Goal: Download file/media

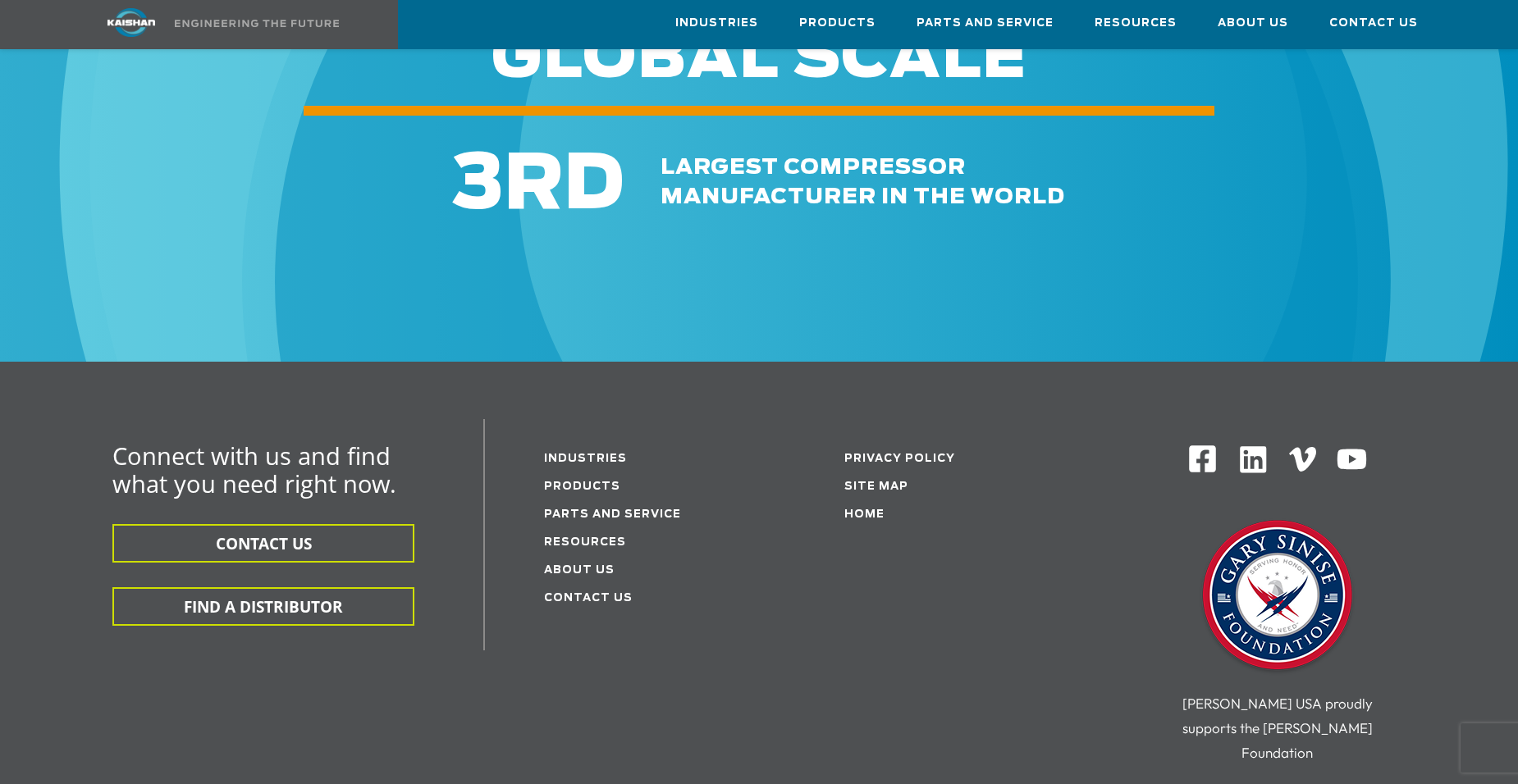
scroll to position [2461, 0]
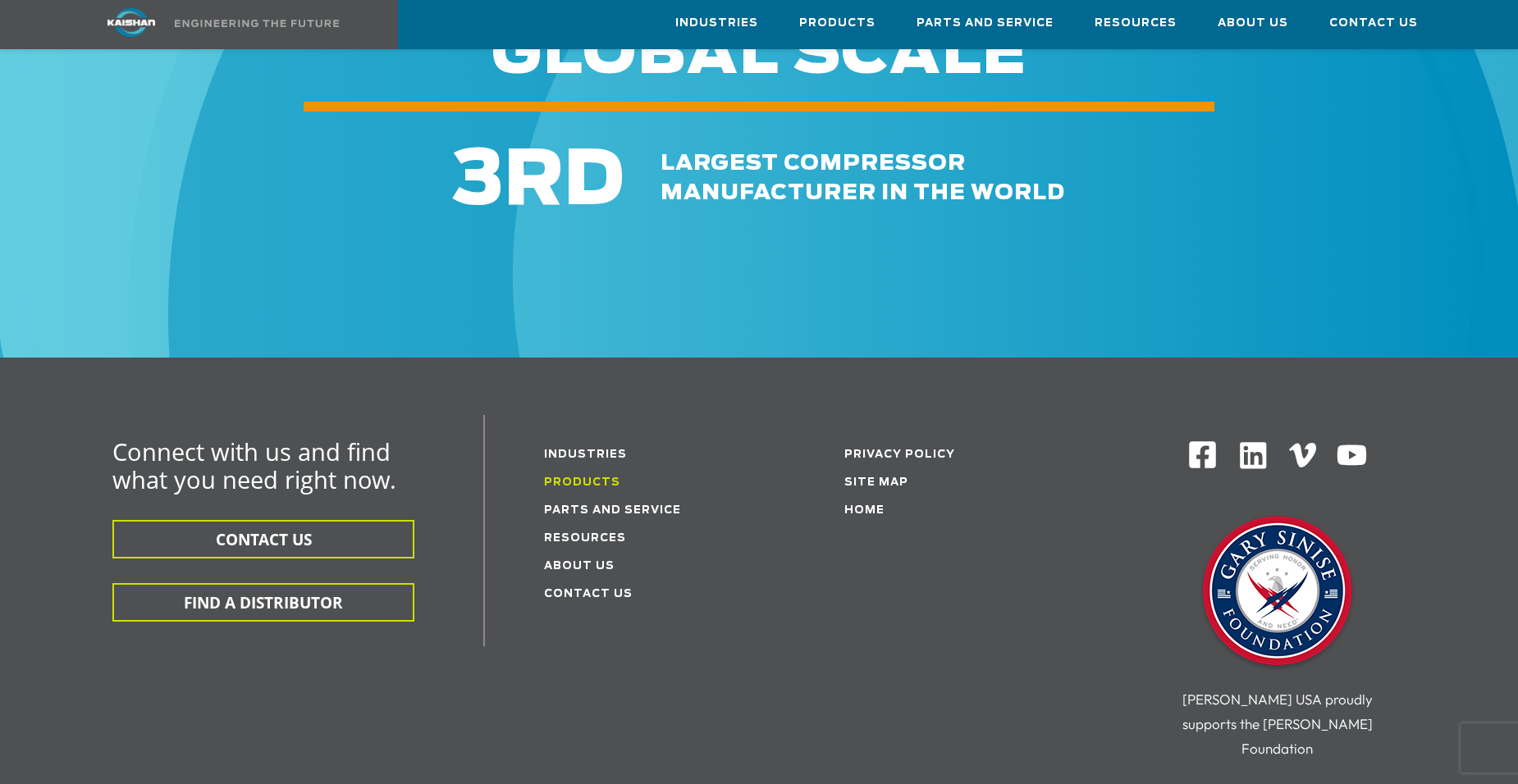
click at [572, 477] on link "Products" at bounding box center [582, 483] width 77 height 11
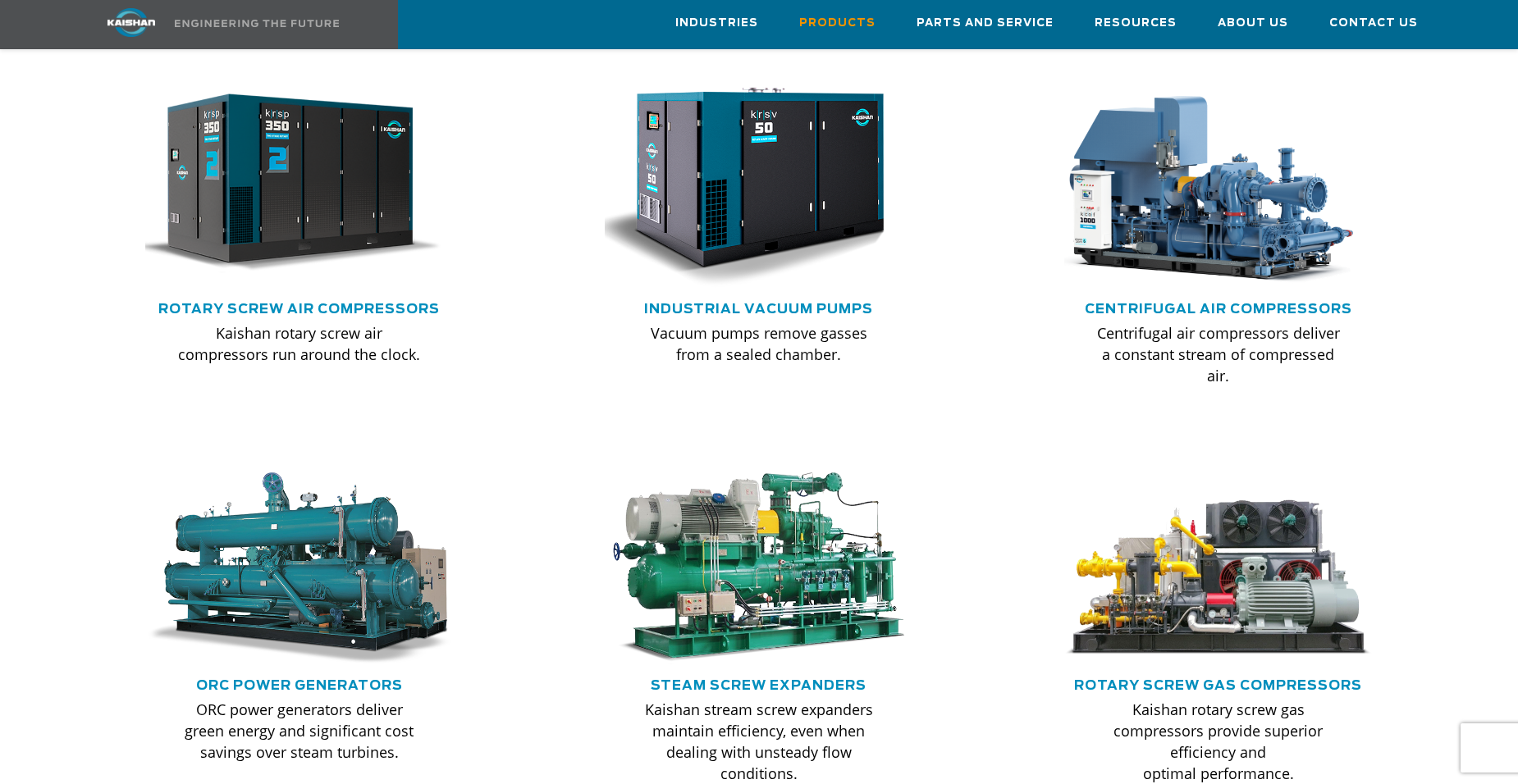
scroll to position [1149, 0]
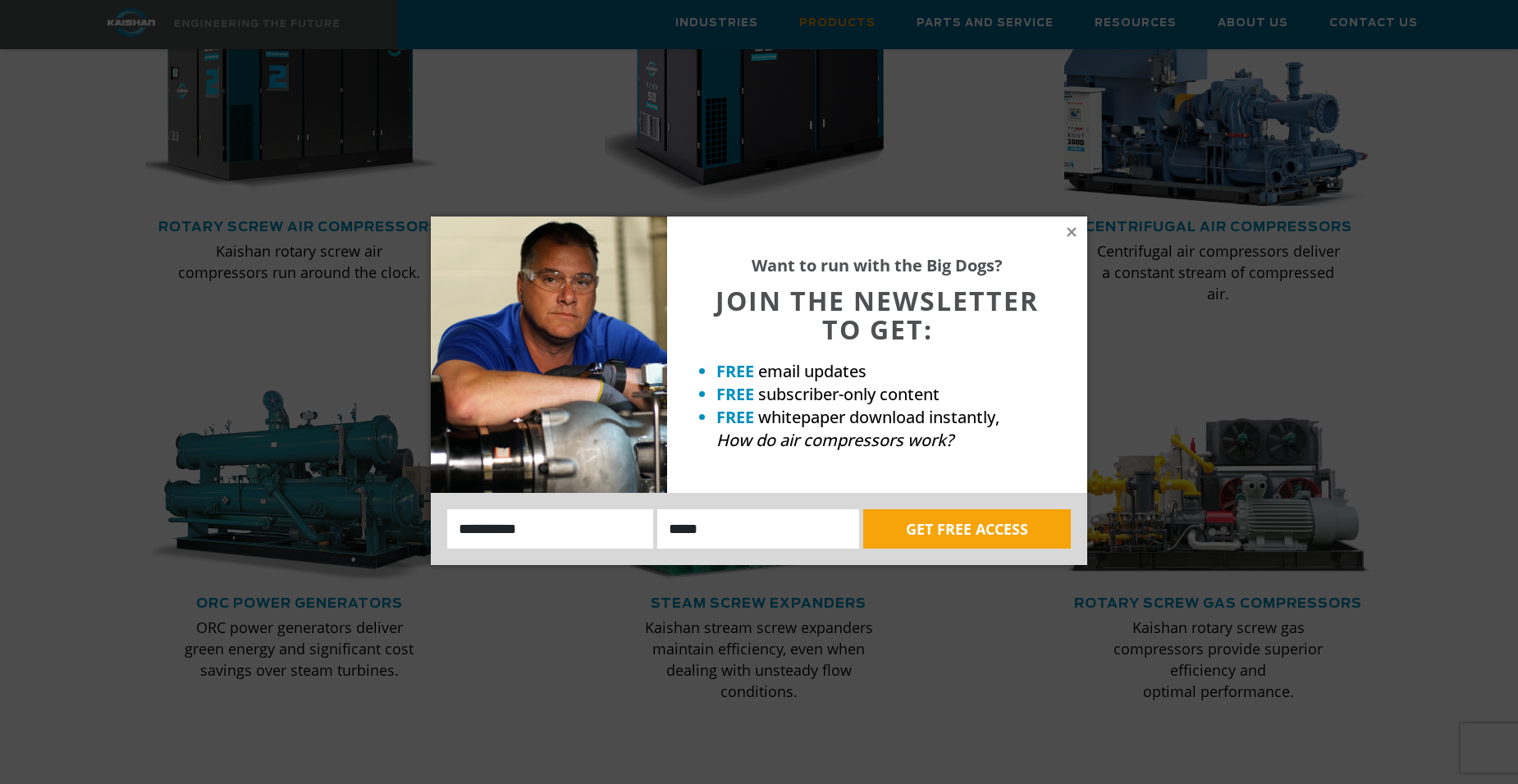
click at [1250, 112] on div "Want to run with the Big Dogs? JOIN THE NEWSLETTER TO GET: FREE email updates F…" at bounding box center [759, 392] width 1518 height 784
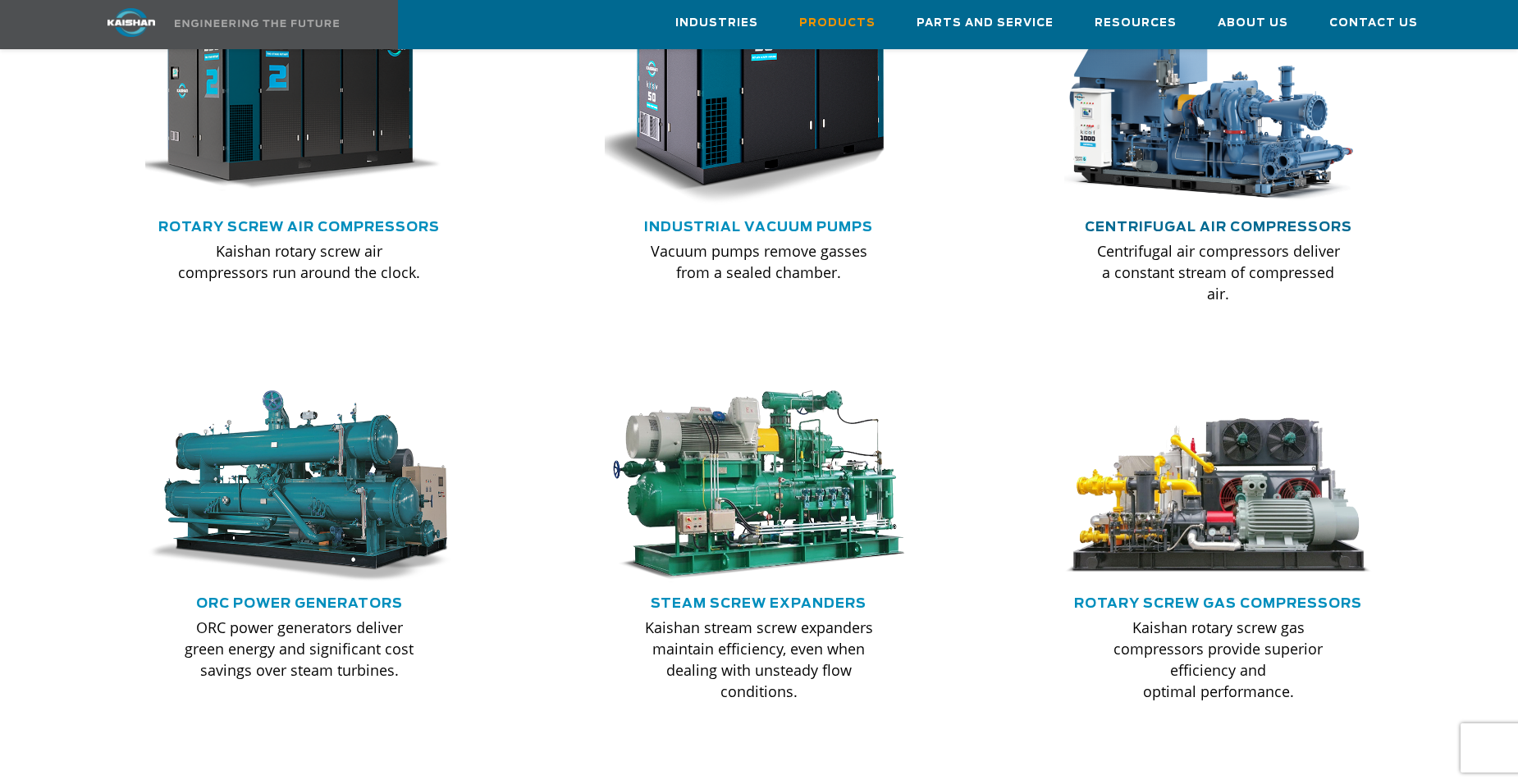
click at [1136, 221] on link "Centrifugal Air Compressors" at bounding box center [1219, 227] width 268 height 13
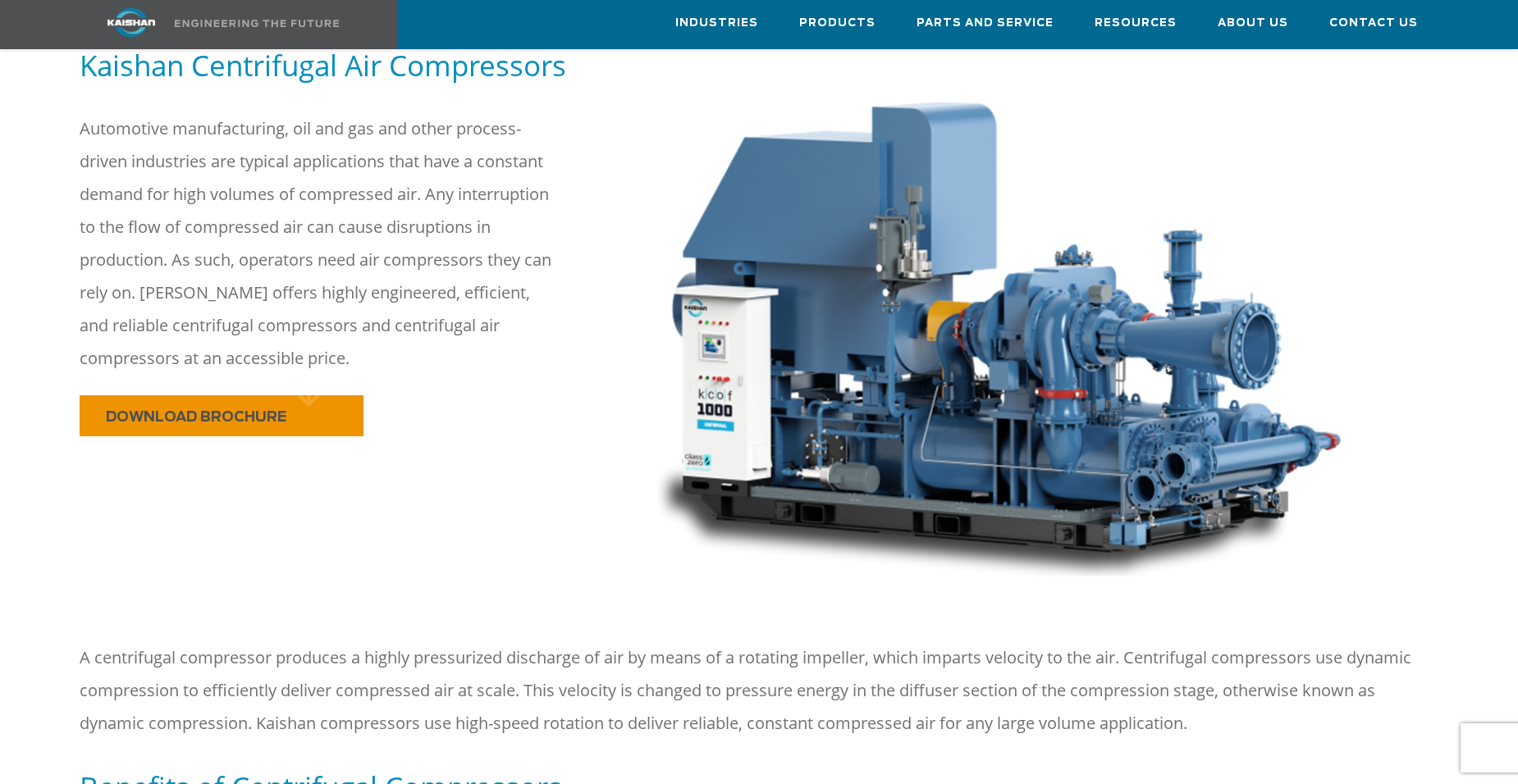
scroll to position [246, 0]
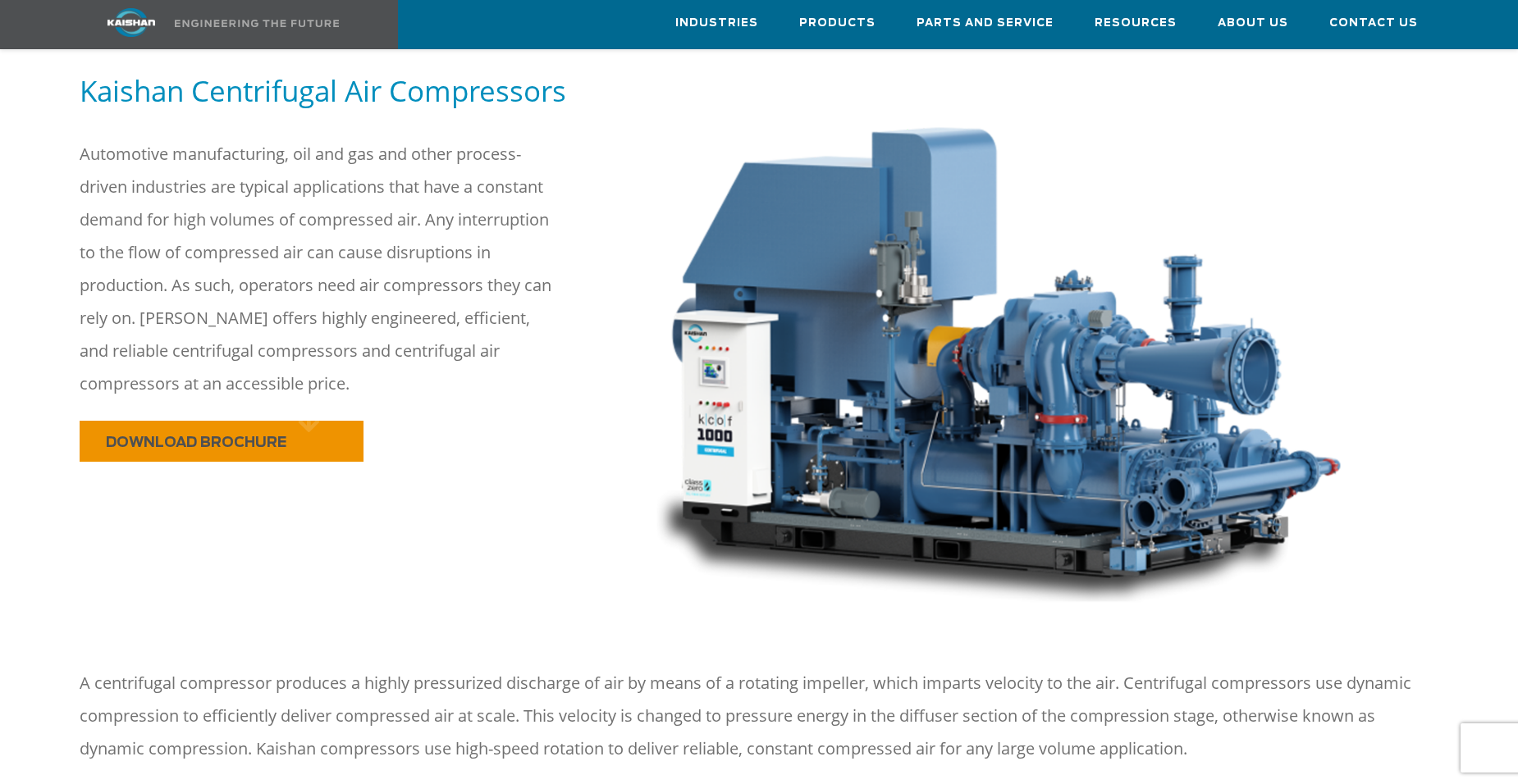
click at [248, 435] on span "DOWNLOAD BROCHURE" at bounding box center [196, 442] width 180 height 14
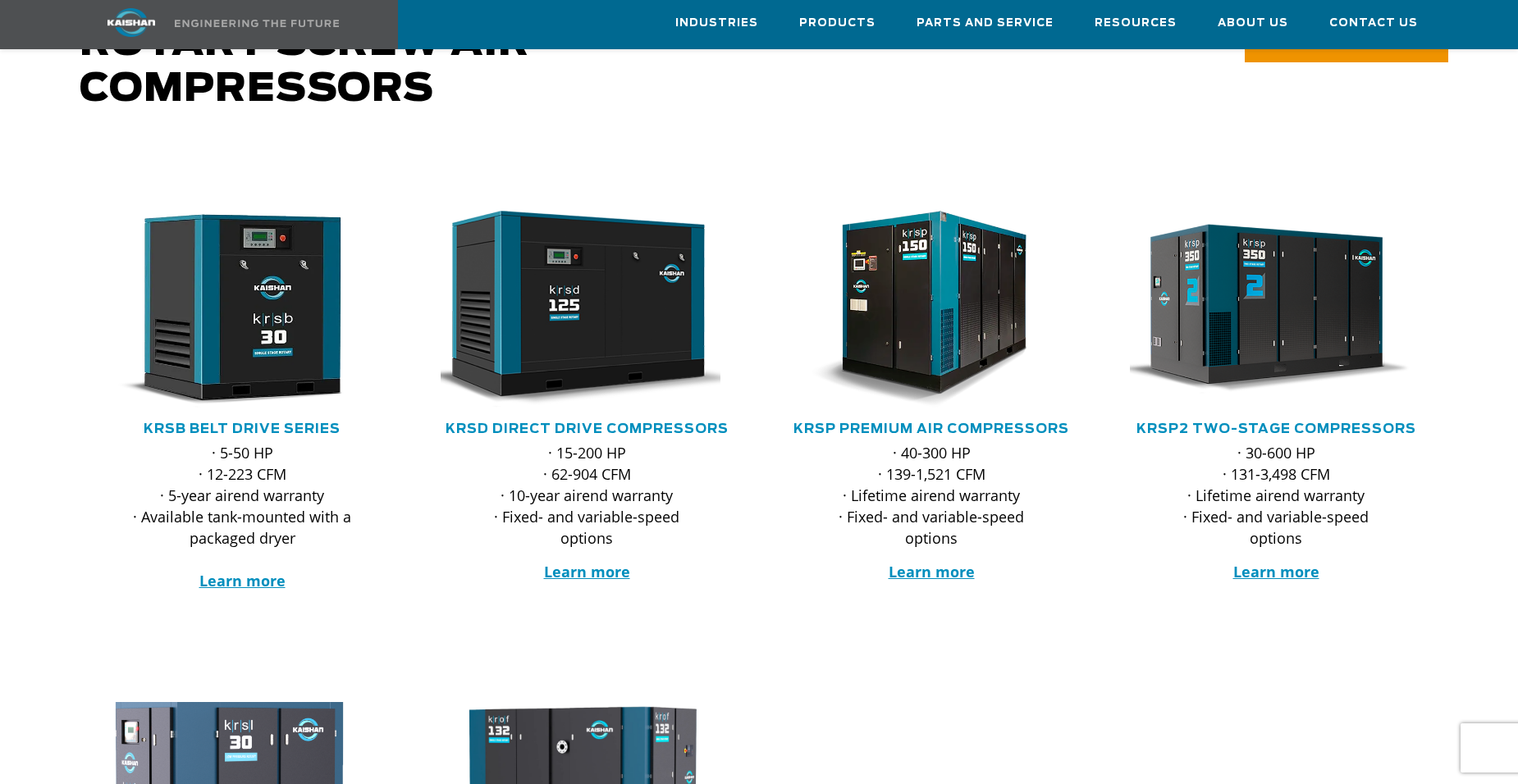
scroll to position [164, 0]
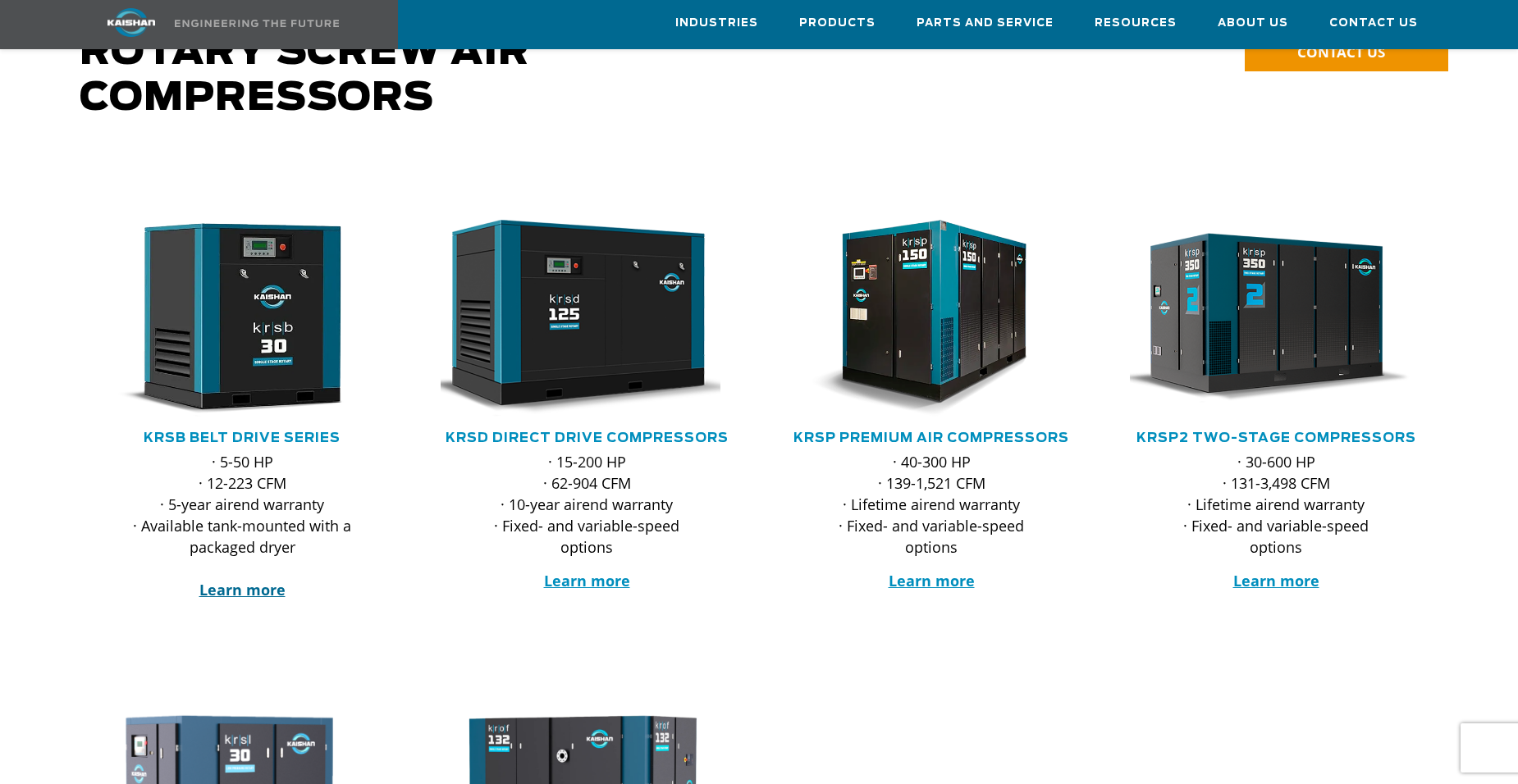
click at [242, 580] on strong "Learn more" at bounding box center [243, 589] width 86 height 19
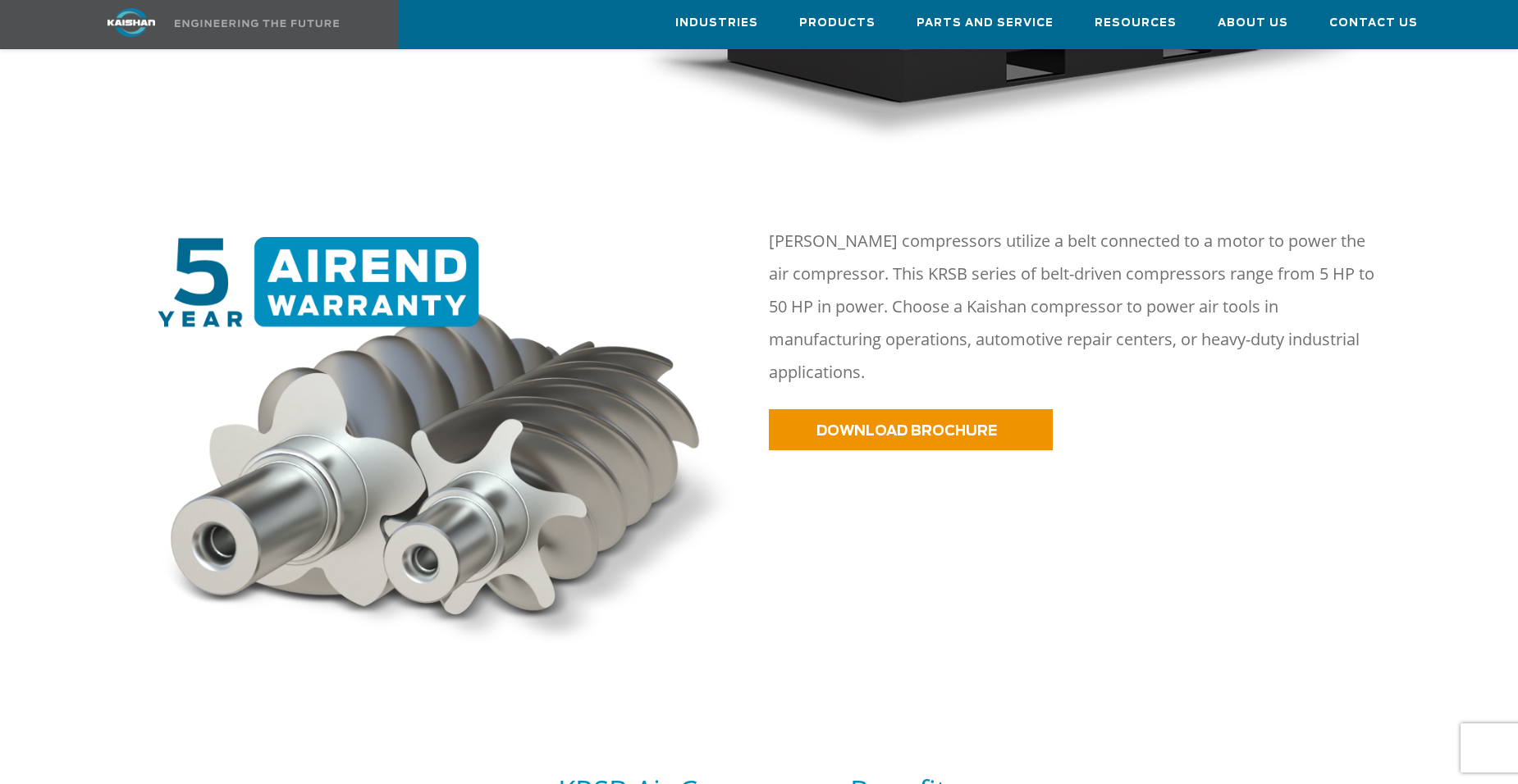
scroll to position [820, 0]
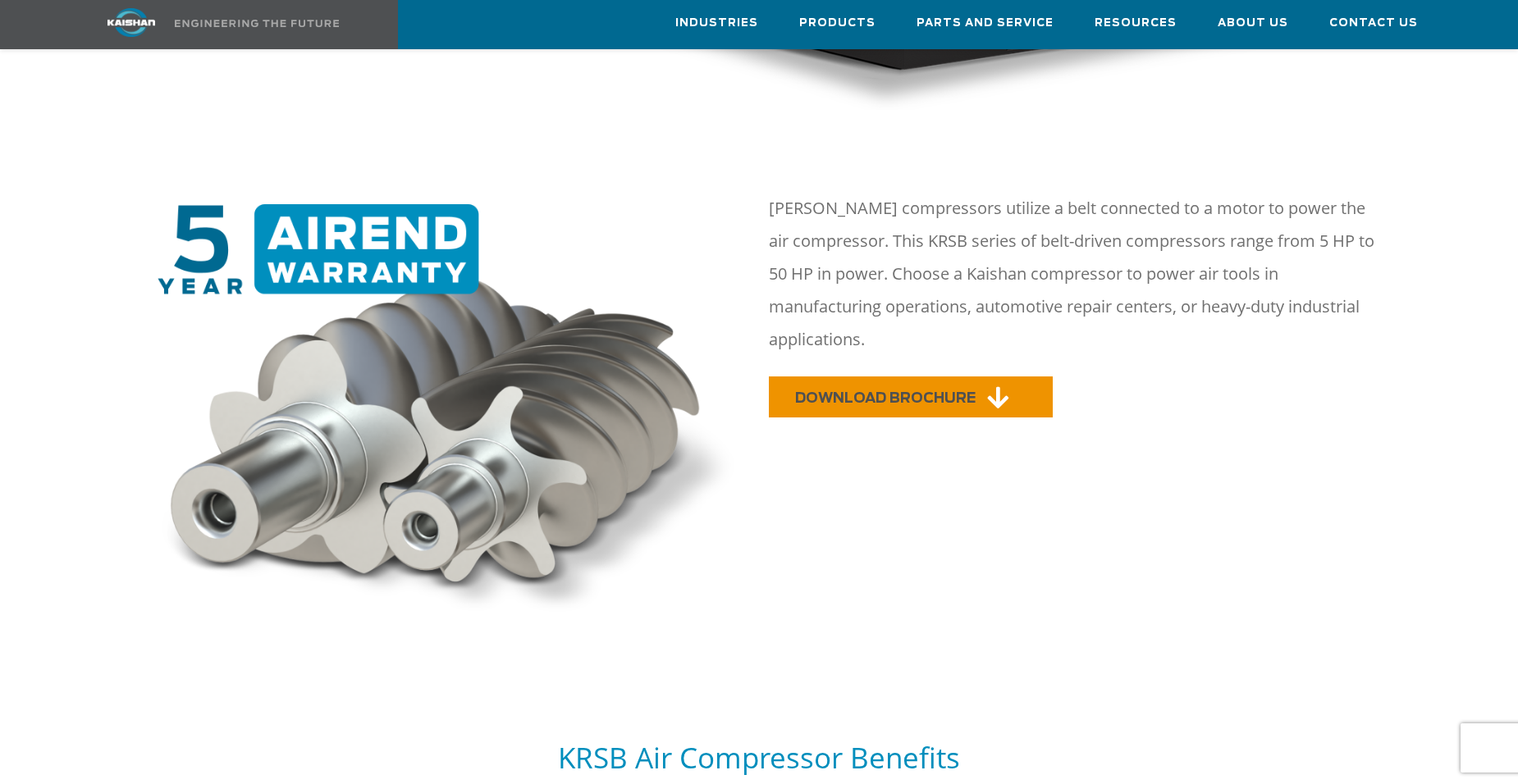
click at [835, 392] on span "DOWNLOAD BROCHURE" at bounding box center [885, 398] width 180 height 14
